Goal: Transaction & Acquisition: Purchase product/service

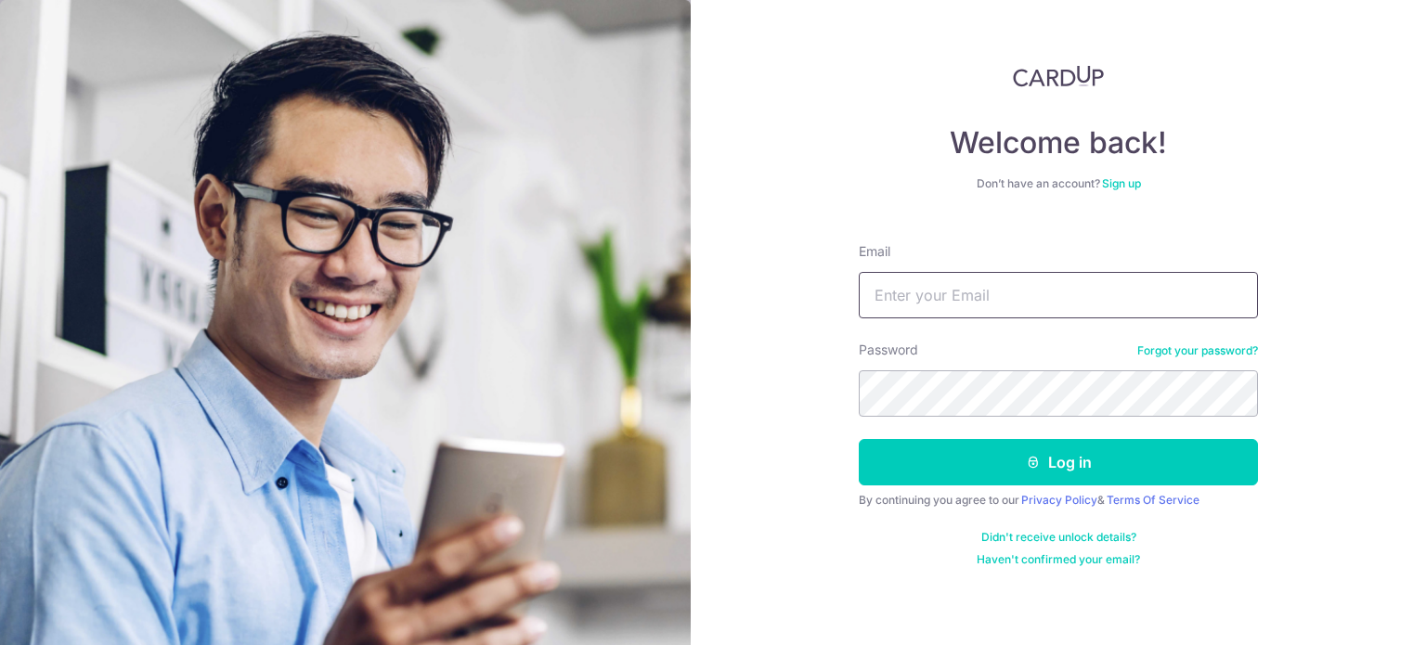
click at [1033, 295] on input "Email" at bounding box center [1058, 295] width 399 height 46
type input "[EMAIL_ADDRESS][DOMAIN_NAME]"
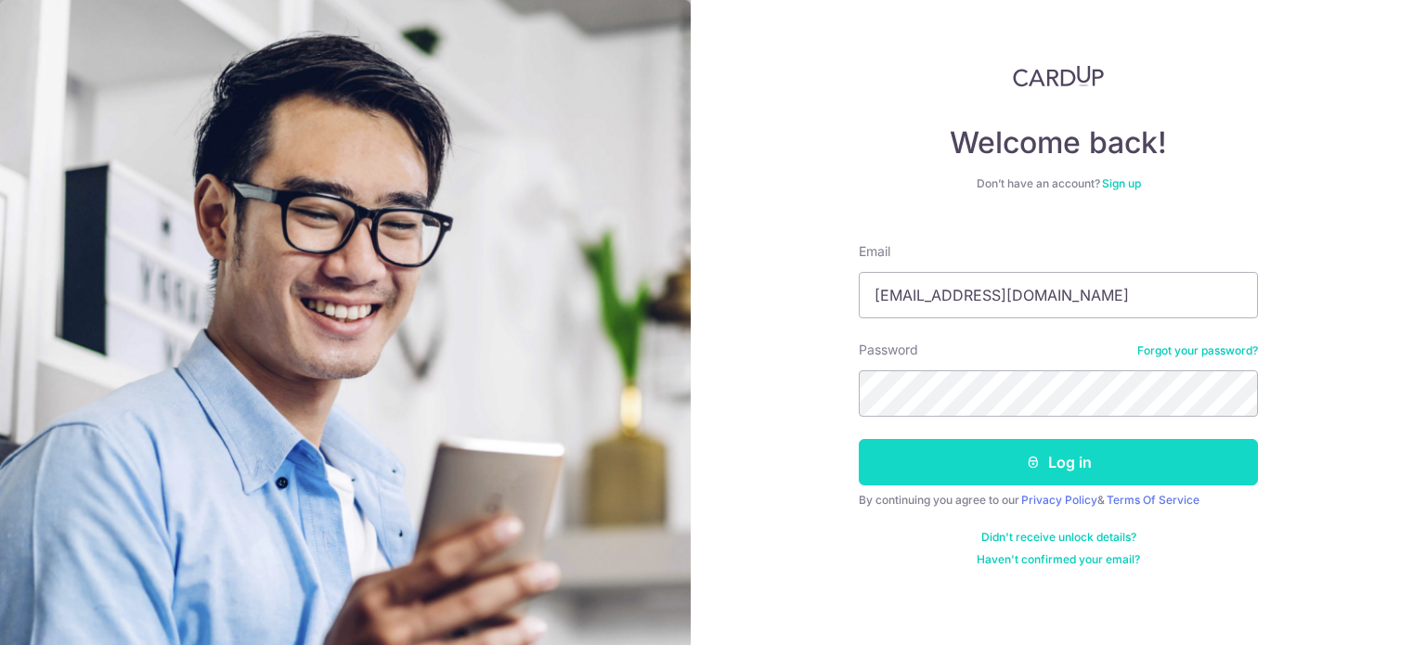
click at [1022, 456] on button "Log in" at bounding box center [1058, 462] width 399 height 46
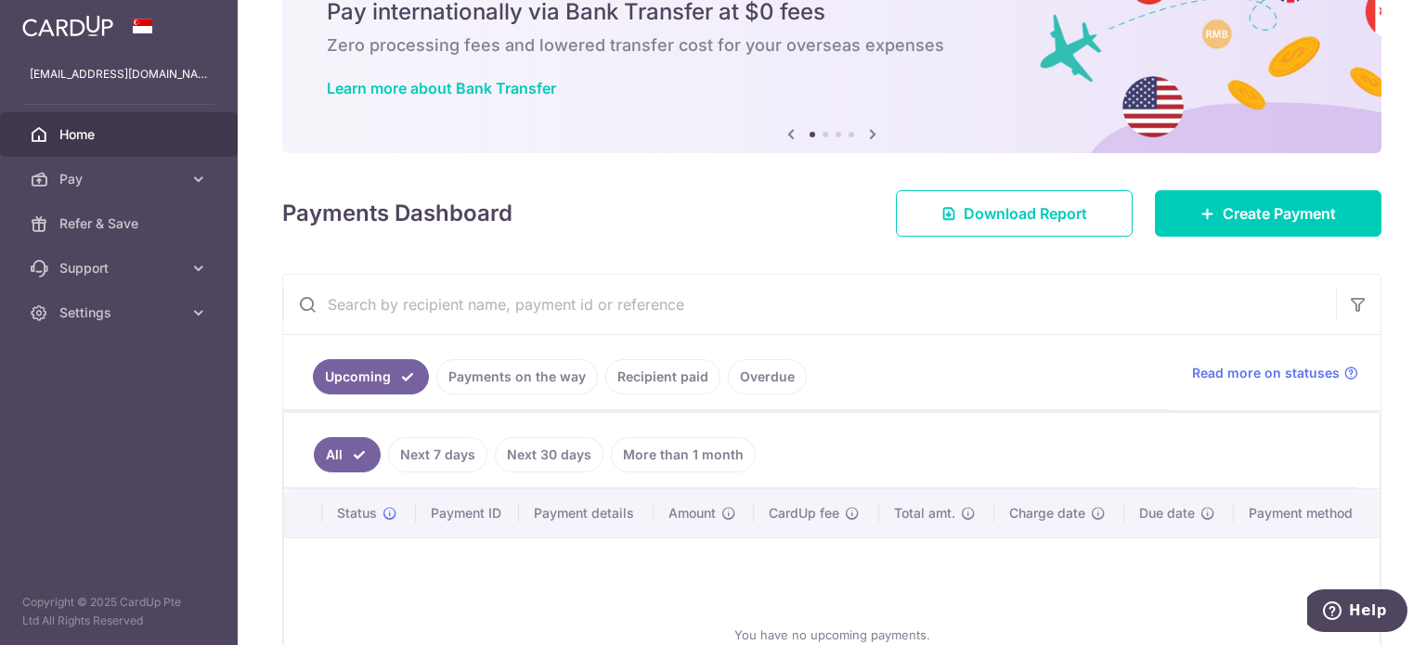
scroll to position [72, 0]
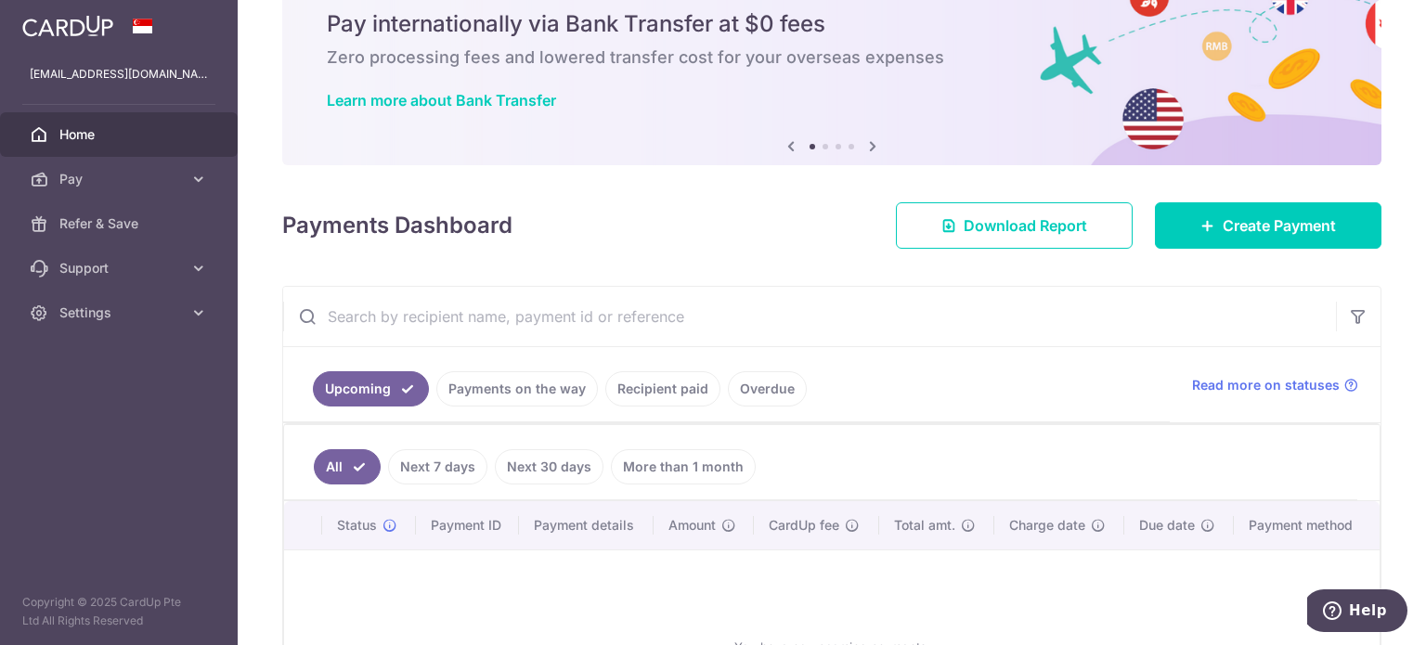
click at [1166, 249] on div "× Pause Schedule Pause all future payments in this series Pause just this one p…" at bounding box center [832, 322] width 1188 height 645
click at [1165, 233] on link "Create Payment" at bounding box center [1268, 225] width 226 height 46
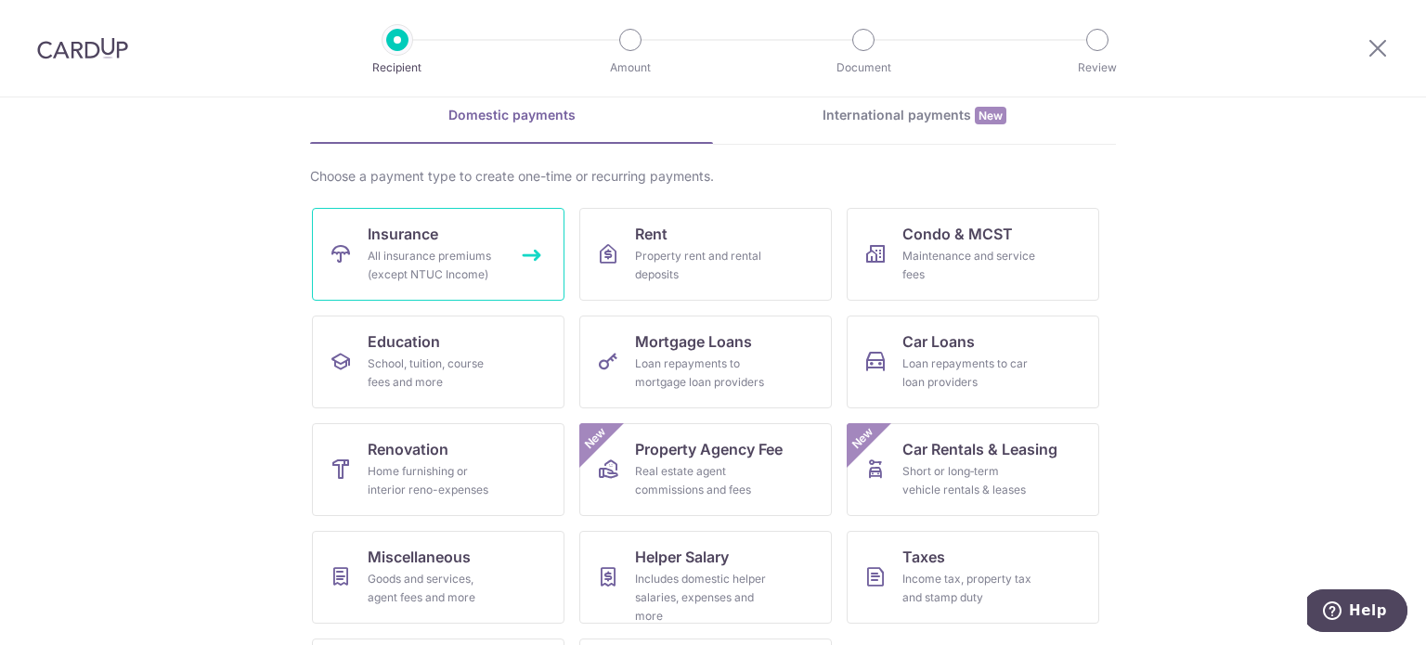
scroll to position [185, 0]
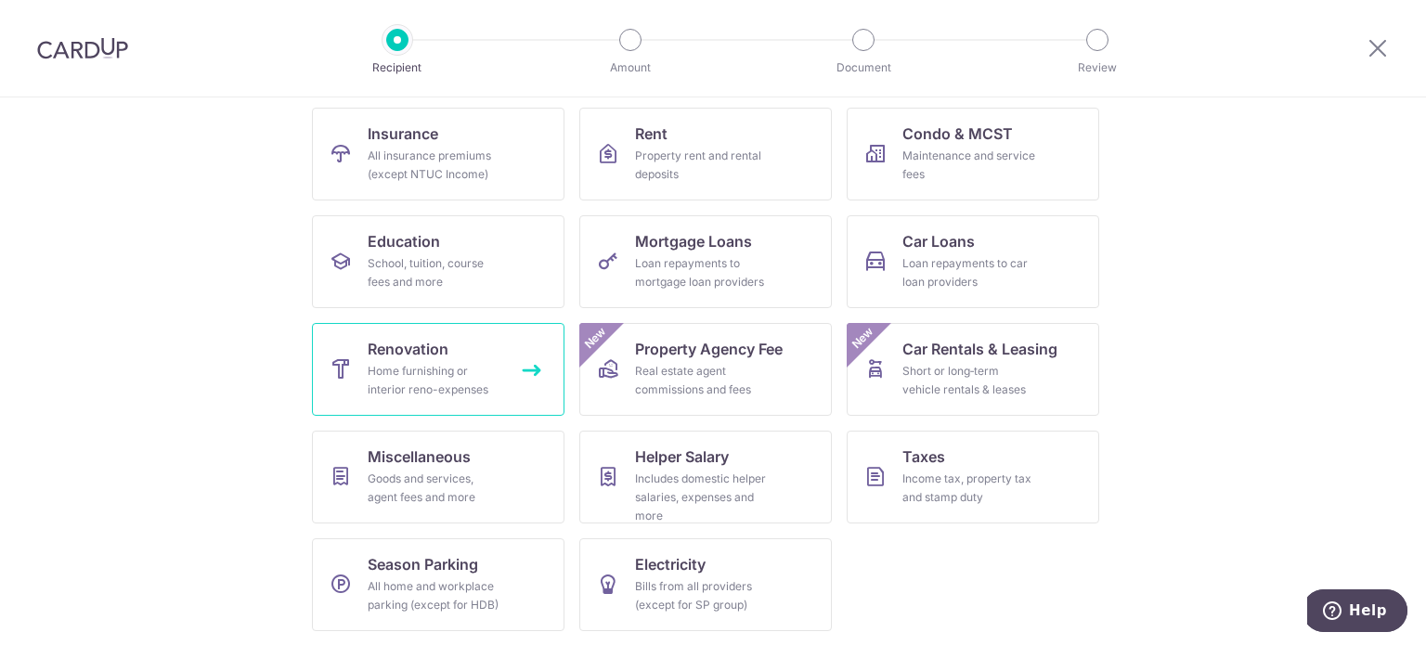
click at [423, 401] on link "Renovation Home furnishing or interior reno-expenses" at bounding box center [438, 369] width 252 height 93
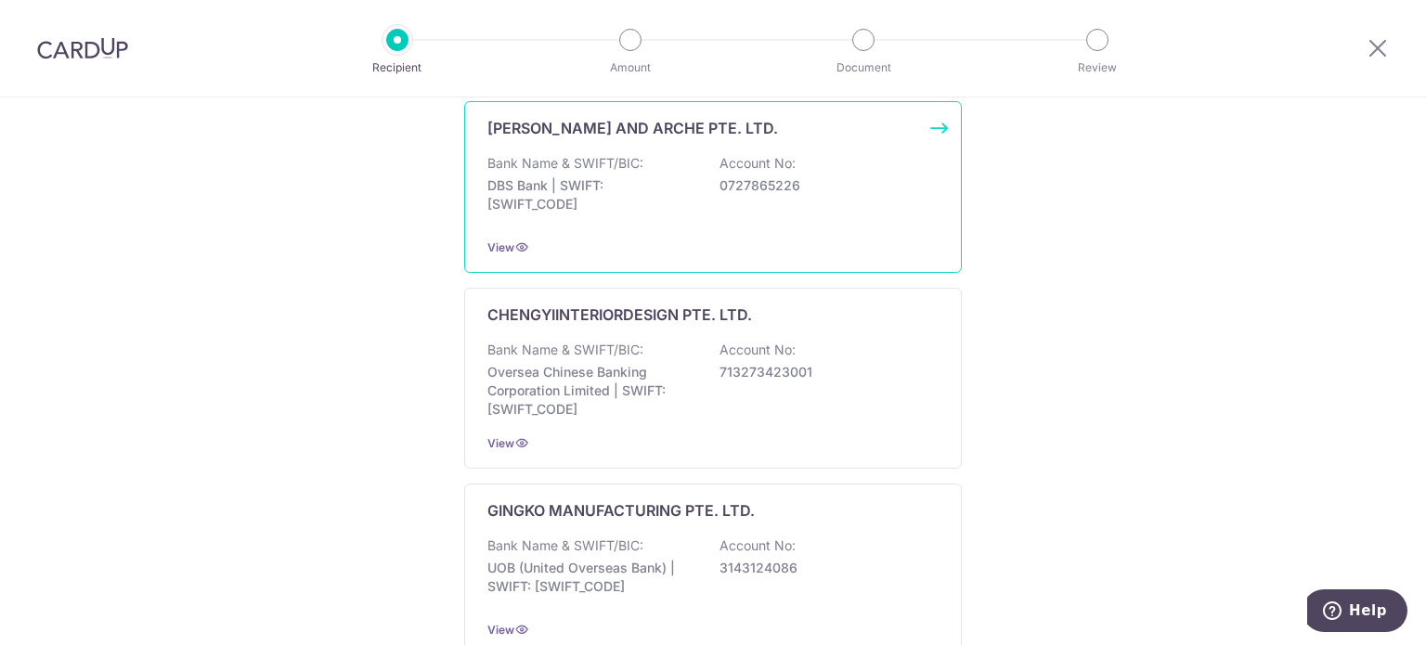
scroll to position [464, 0]
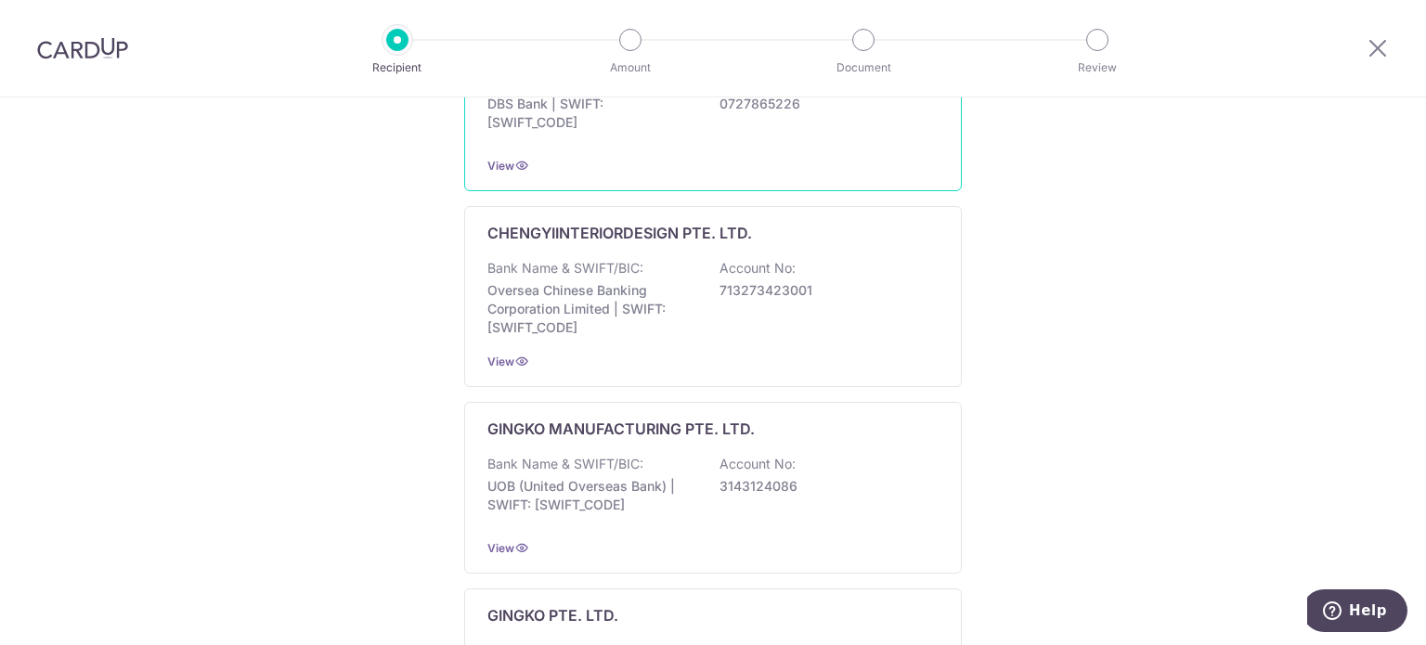
click at [523, 241] on p "CHENGYIINTERIORDESIGN PTE. LTD." at bounding box center [619, 233] width 265 height 22
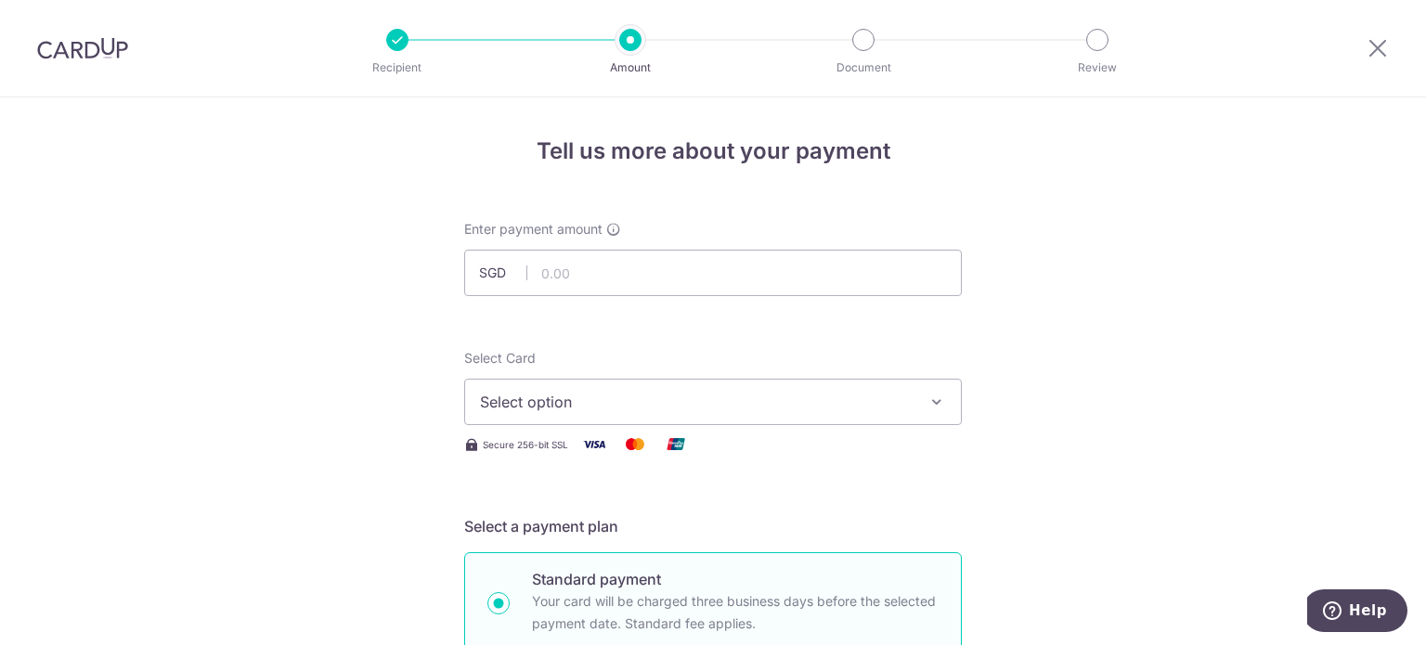
click at [523, 241] on div "Enter payment amount SGD" at bounding box center [713, 258] width 498 height 76
click at [545, 277] on input "text" at bounding box center [713, 273] width 498 height 46
type input "10,000.00"
click at [512, 351] on span "Select Card" at bounding box center [499, 358] width 71 height 16
click at [512, 379] on button "Select option" at bounding box center [713, 402] width 498 height 46
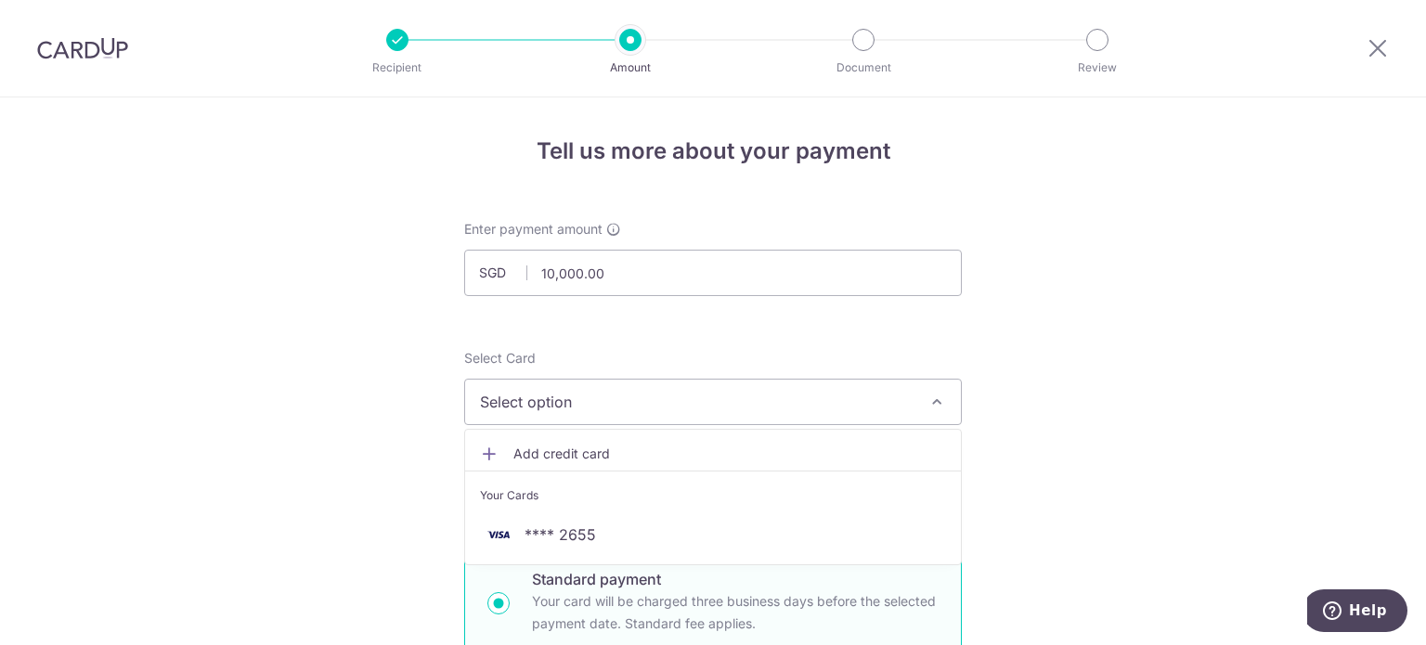
scroll to position [186, 0]
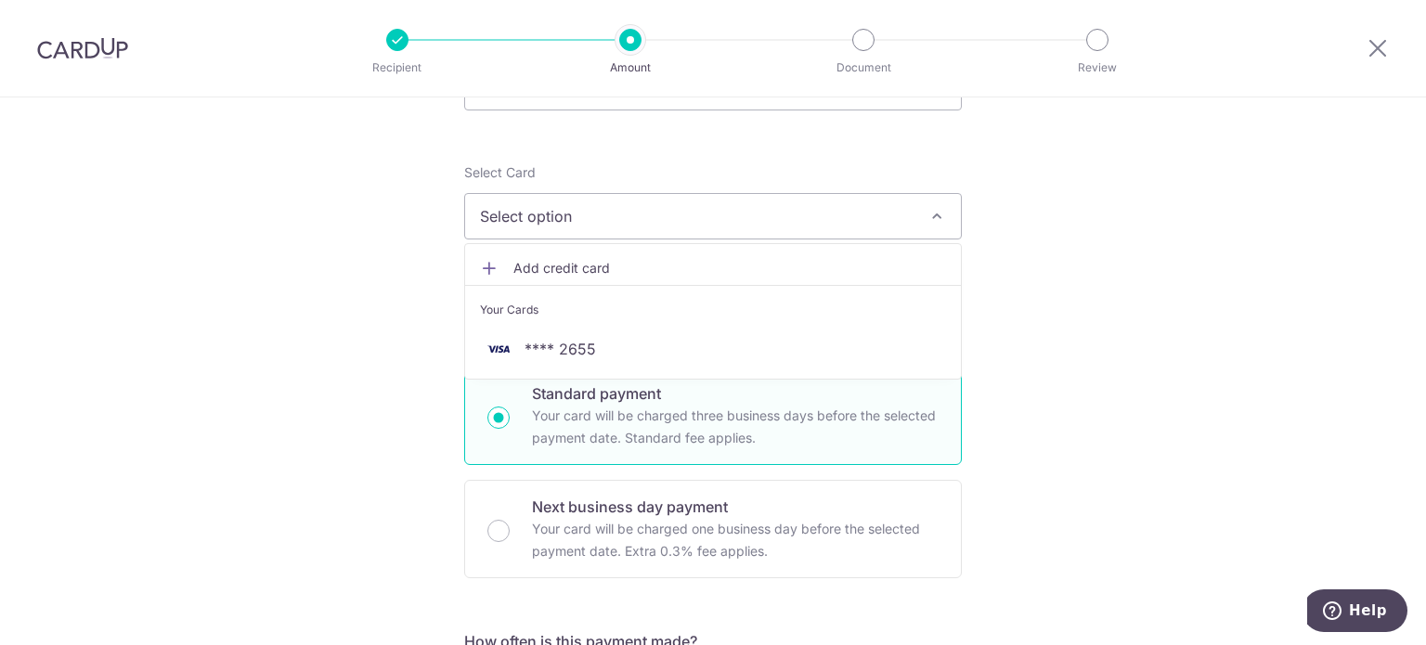
click at [636, 420] on p "Your card will be charged three business days before the selected payment date.…" at bounding box center [735, 427] width 407 height 45
click at [510, 420] on input "Standard payment Your card will be charged three business days before the selec…" at bounding box center [498, 418] width 22 height 22
radio input "true"
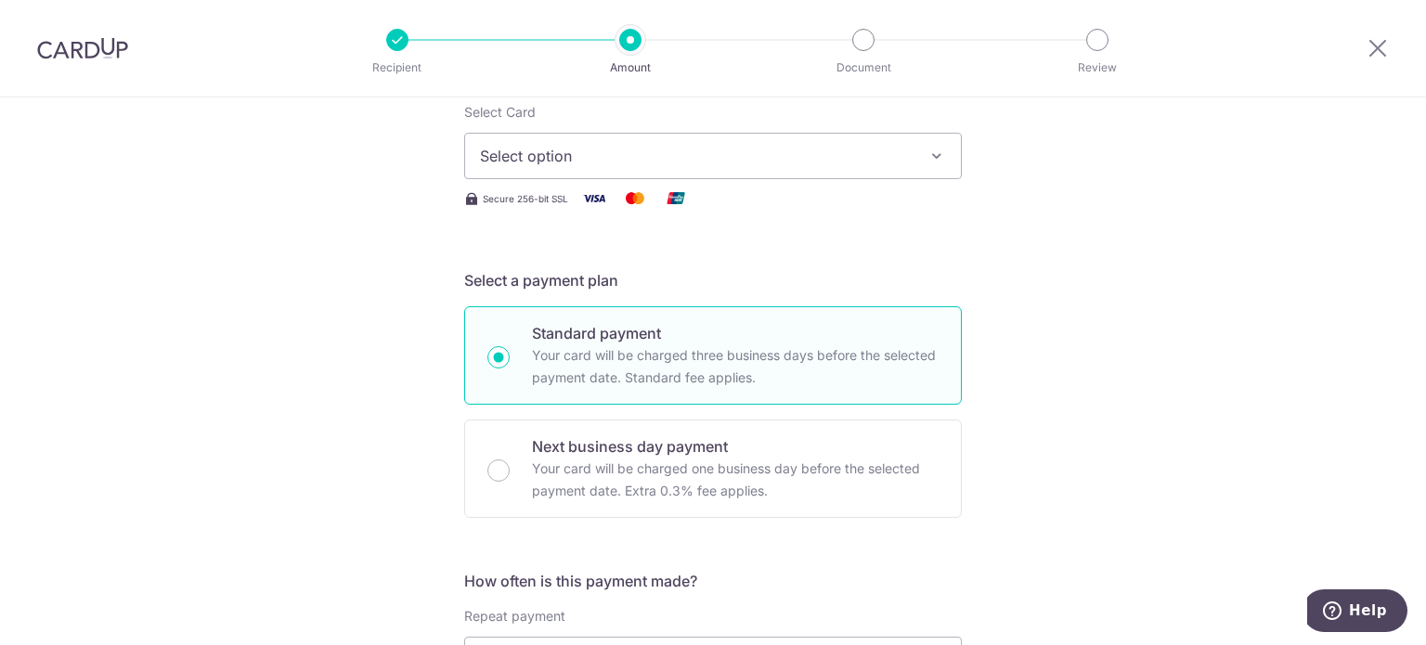
scroll to position [278, 0]
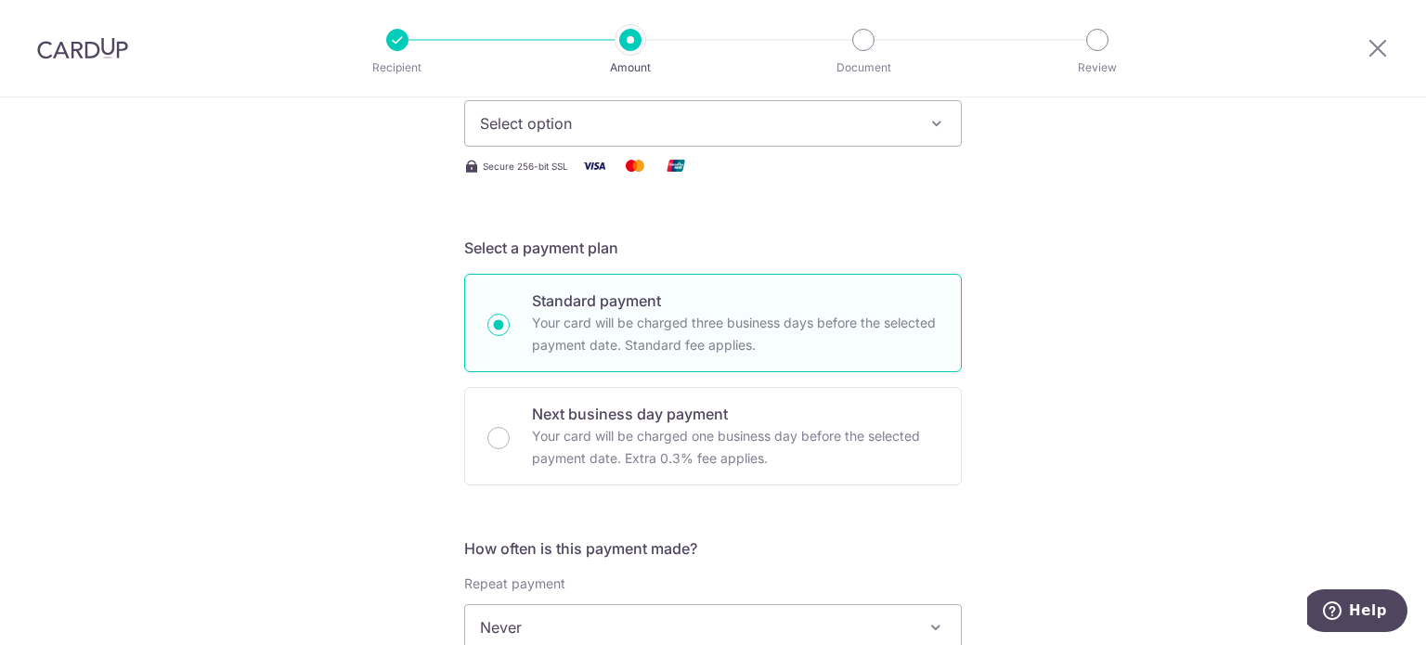
click at [788, 134] on button "Select option" at bounding box center [713, 123] width 498 height 46
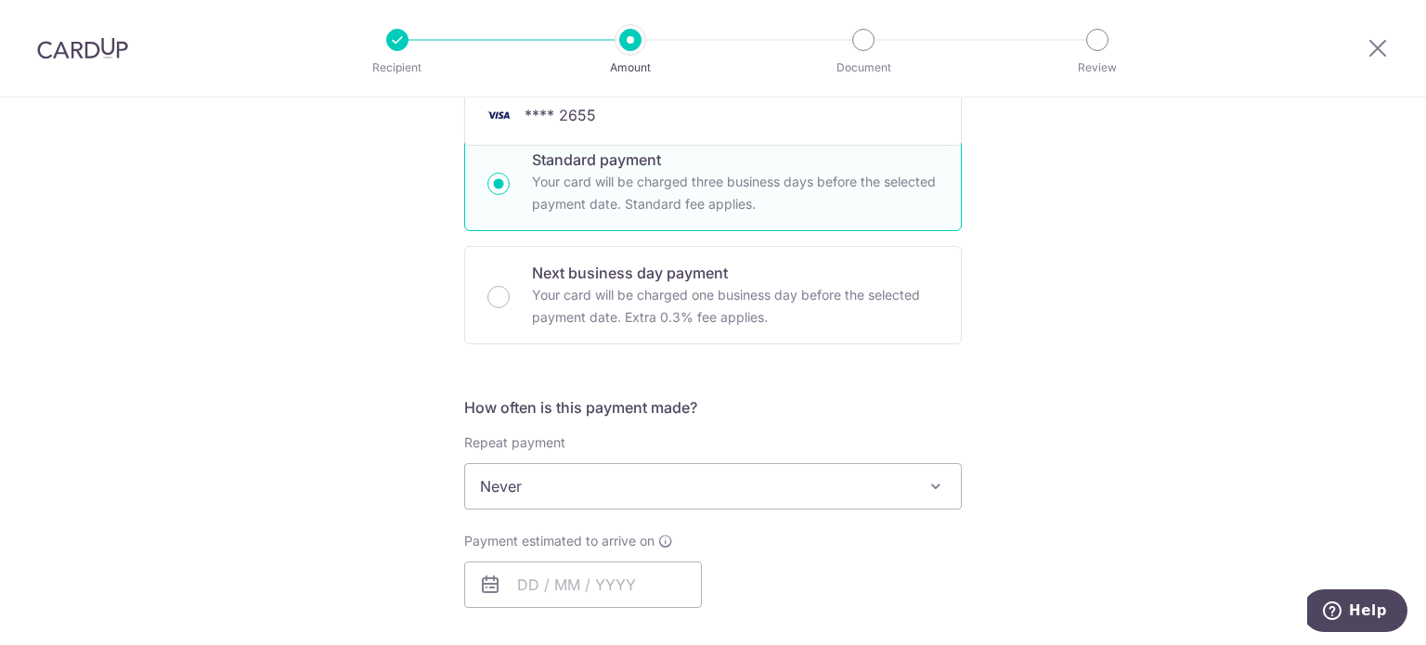
scroll to position [93, 0]
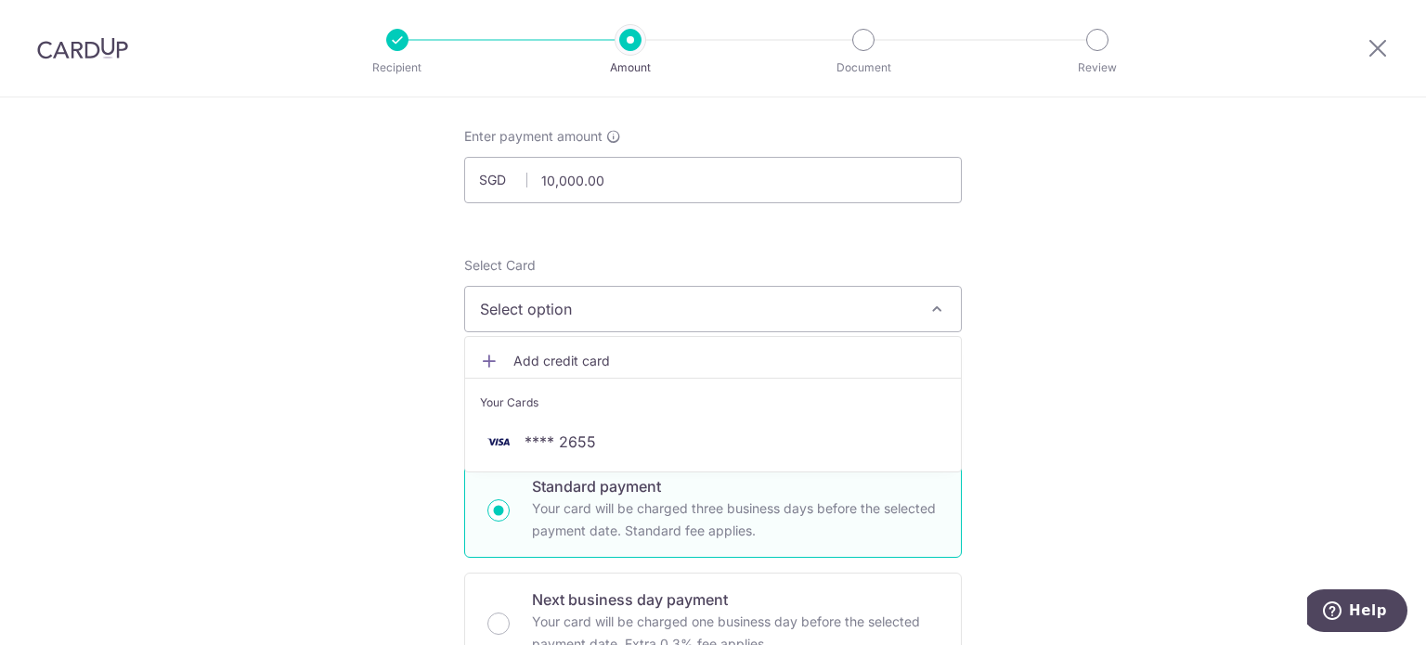
click at [513, 359] on span "Add credit card" at bounding box center [729, 361] width 433 height 19
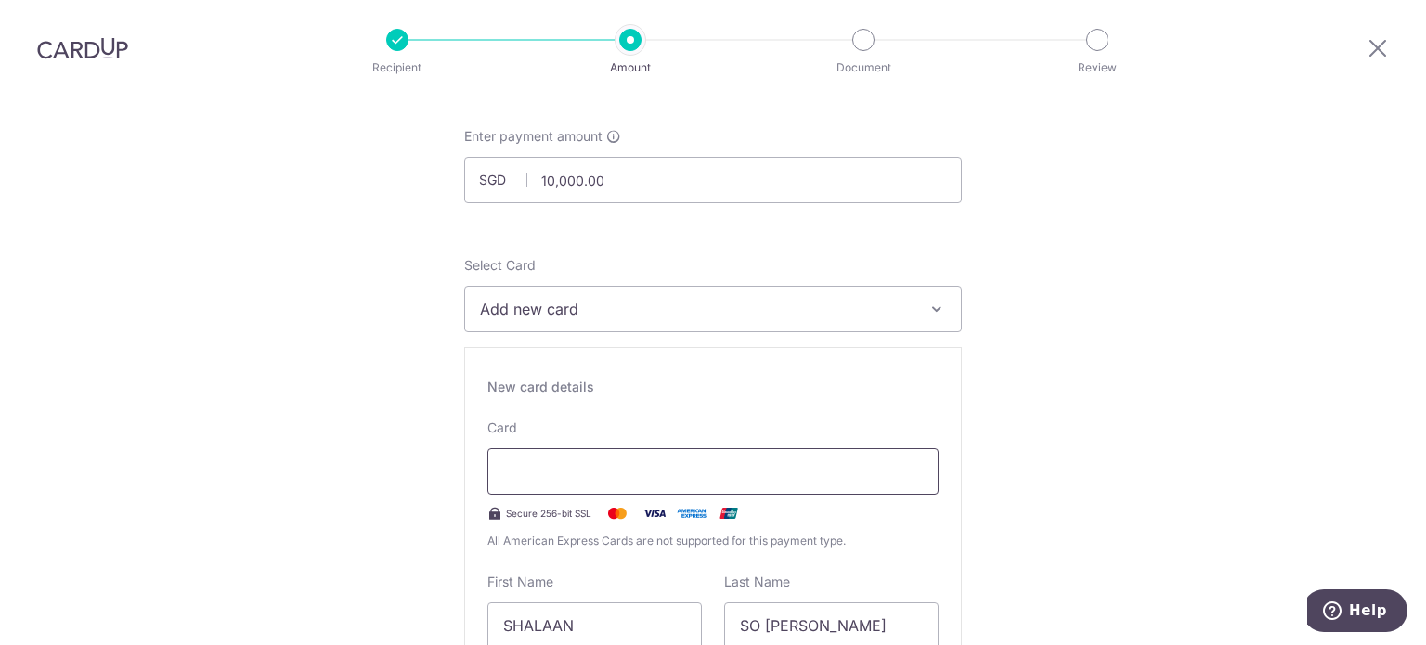
click at [546, 459] on div at bounding box center [712, 471] width 451 height 46
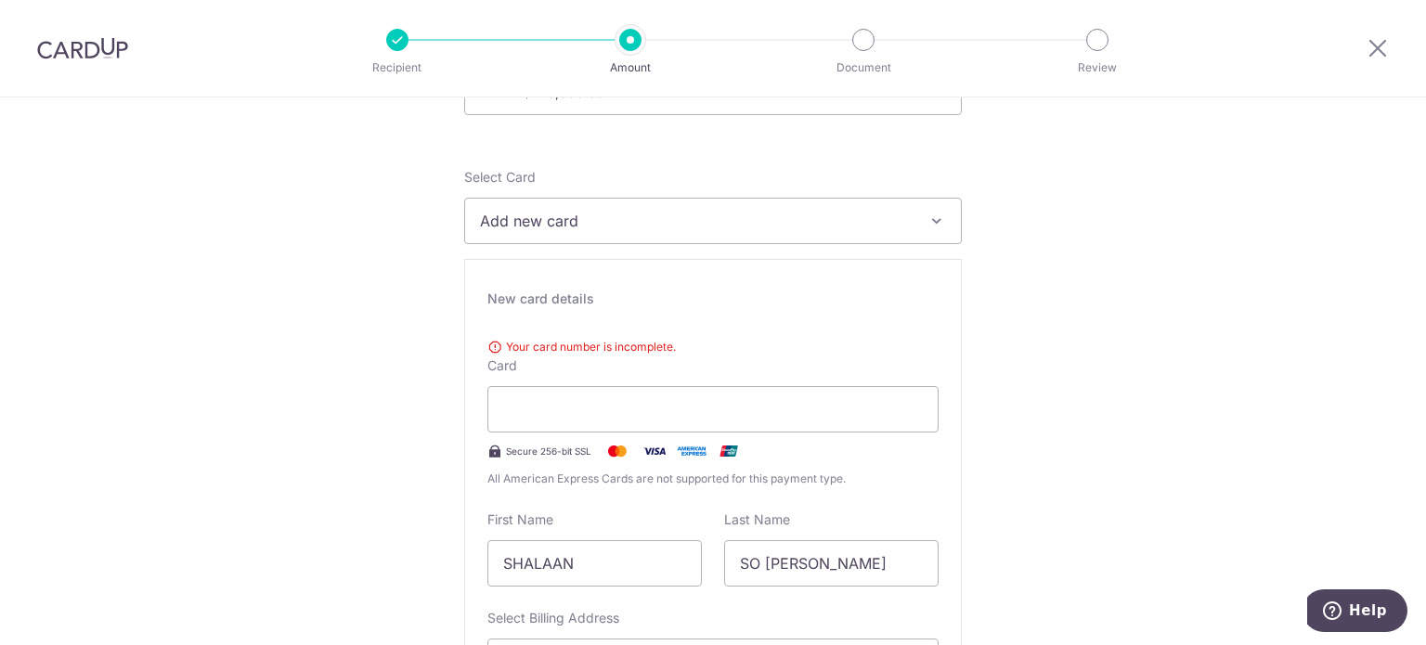
scroll to position [0, 0]
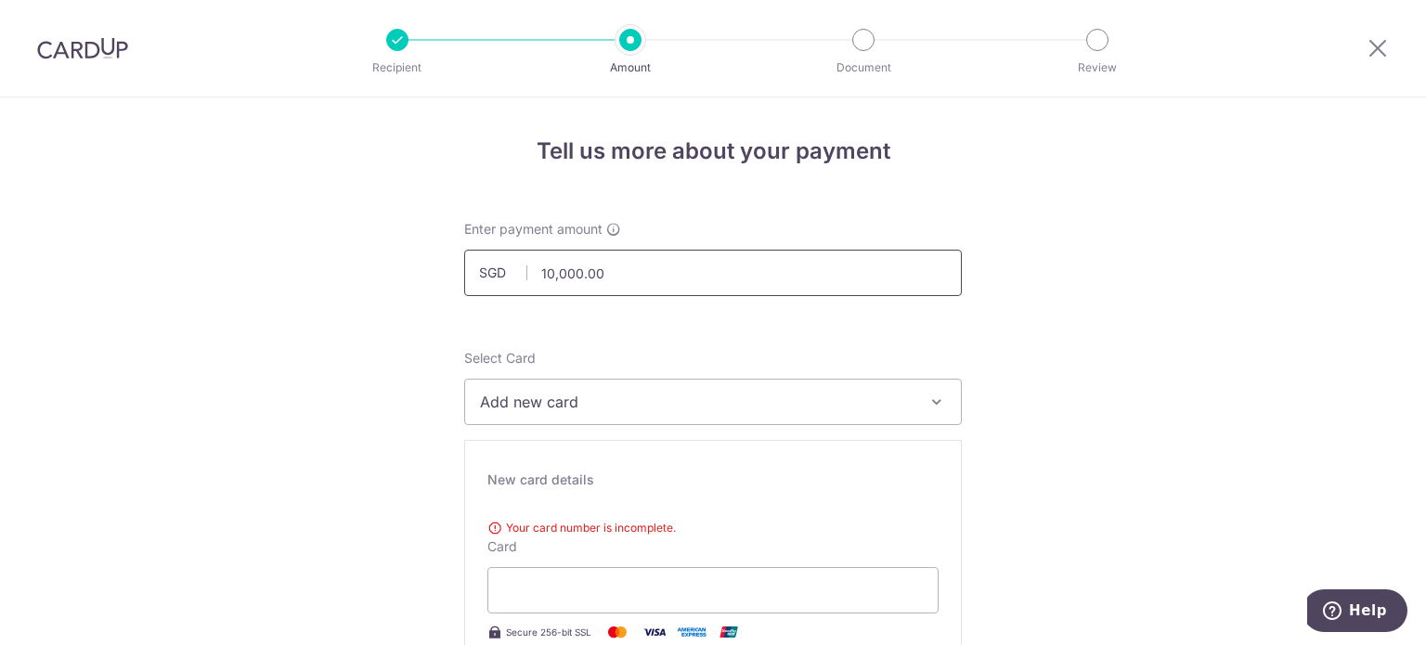
click at [676, 287] on input "10,000.00" at bounding box center [713, 273] width 498 height 46
type input "10,000.00"
